Goal: Entertainment & Leisure: Consume media (video, audio)

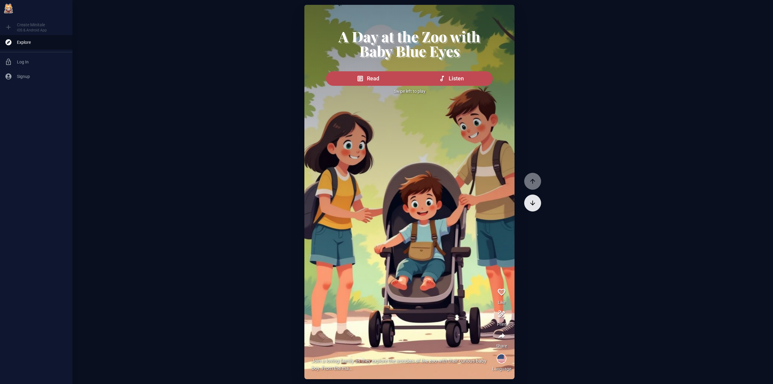
click at [531, 203] on icon "button" at bounding box center [532, 202] width 7 height 7
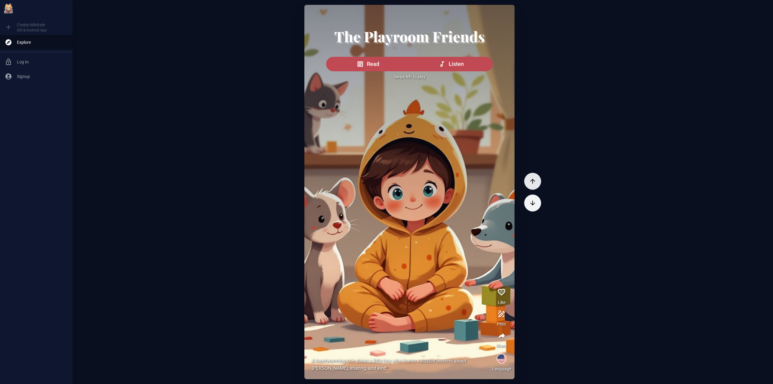
drag, startPoint x: 533, startPoint y: 180, endPoint x: 529, endPoint y: 174, distance: 6.6
click at [533, 179] on icon "button" at bounding box center [532, 181] width 5 height 5
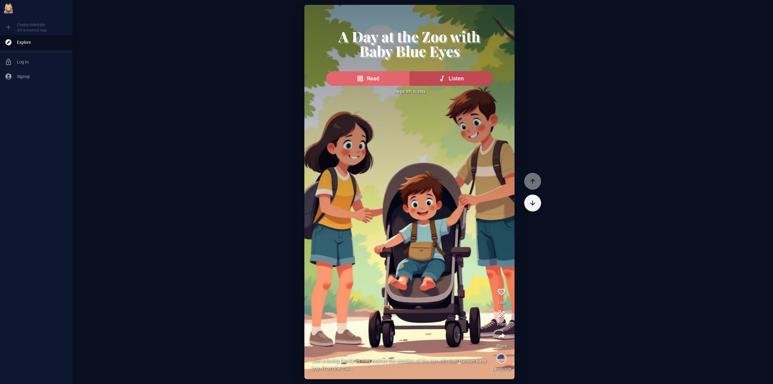
click at [371, 82] on span "Read" at bounding box center [373, 78] width 12 height 8
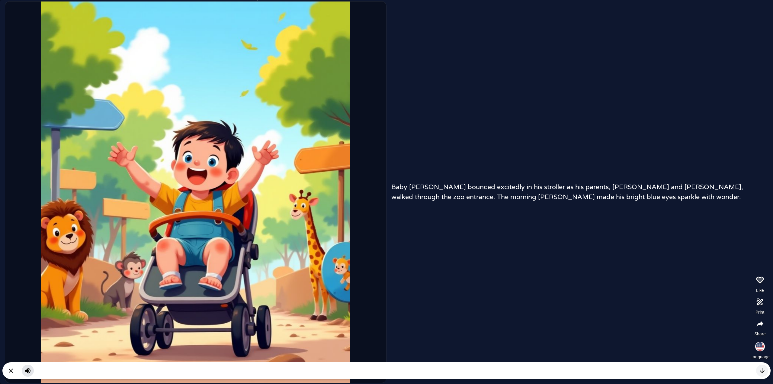
click at [27, 370] on icon "button" at bounding box center [27, 370] width 5 height 5
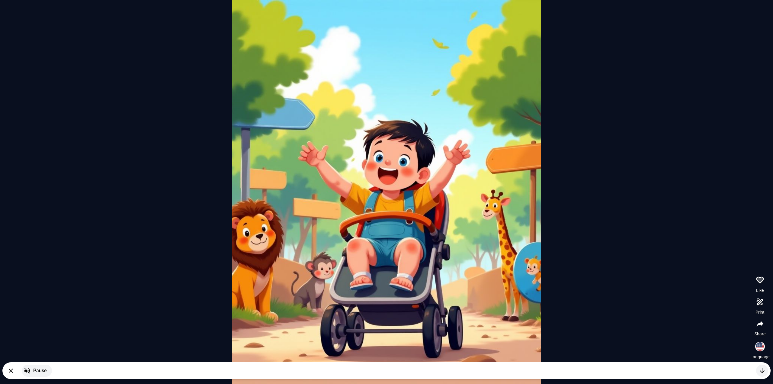
click at [27, 370] on icon "button" at bounding box center [26, 370] width 5 height 5
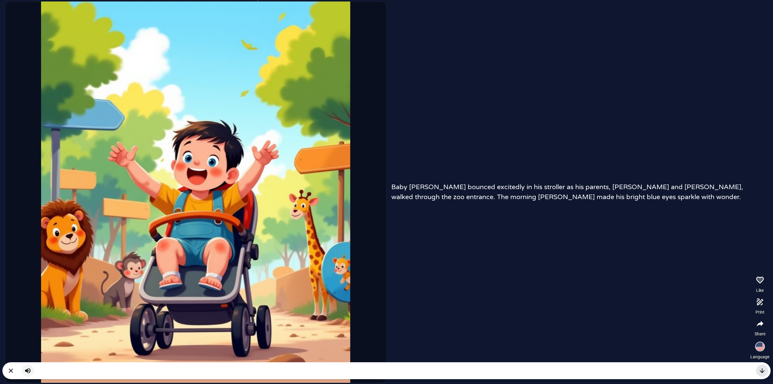
click at [762, 372] on icon "button" at bounding box center [761, 370] width 5 height 5
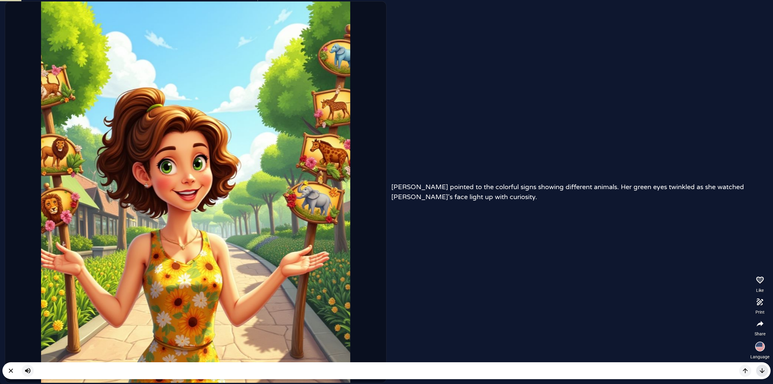
click at [759, 372] on icon "button" at bounding box center [761, 370] width 7 height 7
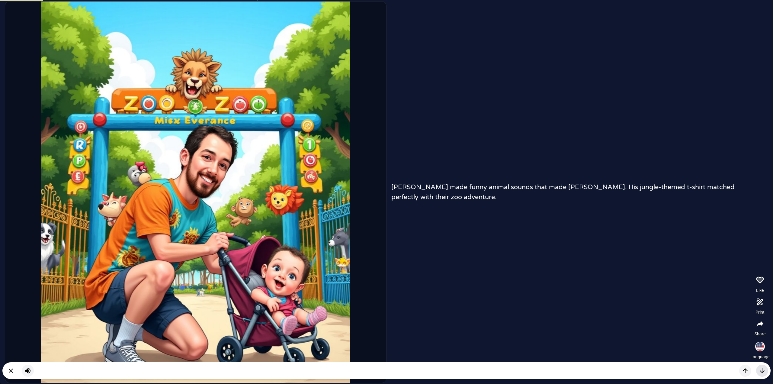
click at [758, 372] on icon "button" at bounding box center [761, 370] width 7 height 7
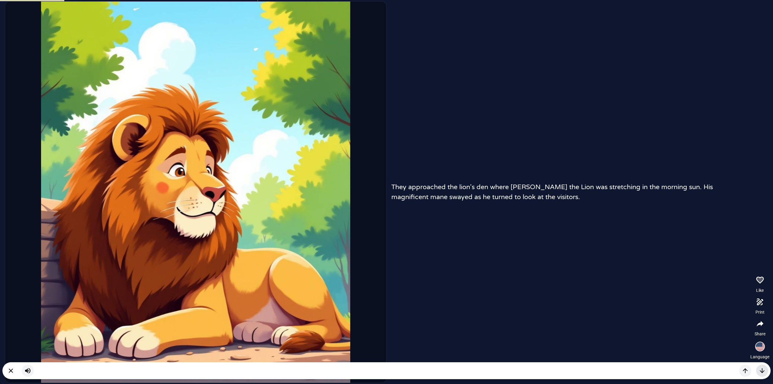
click at [758, 372] on icon "button" at bounding box center [761, 370] width 7 height 7
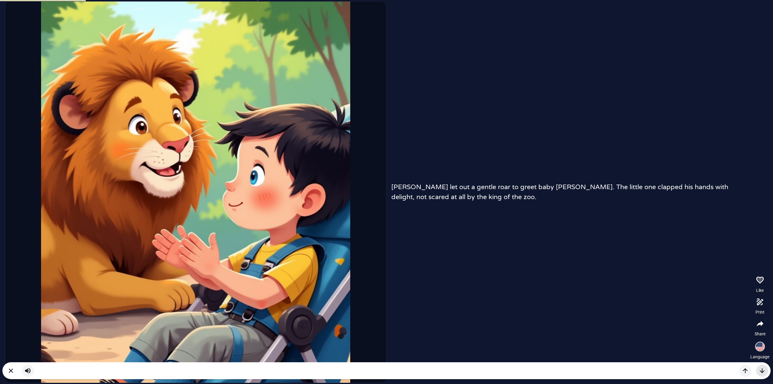
click at [758, 372] on icon "button" at bounding box center [761, 370] width 7 height 7
